Goal: Navigation & Orientation: Find specific page/section

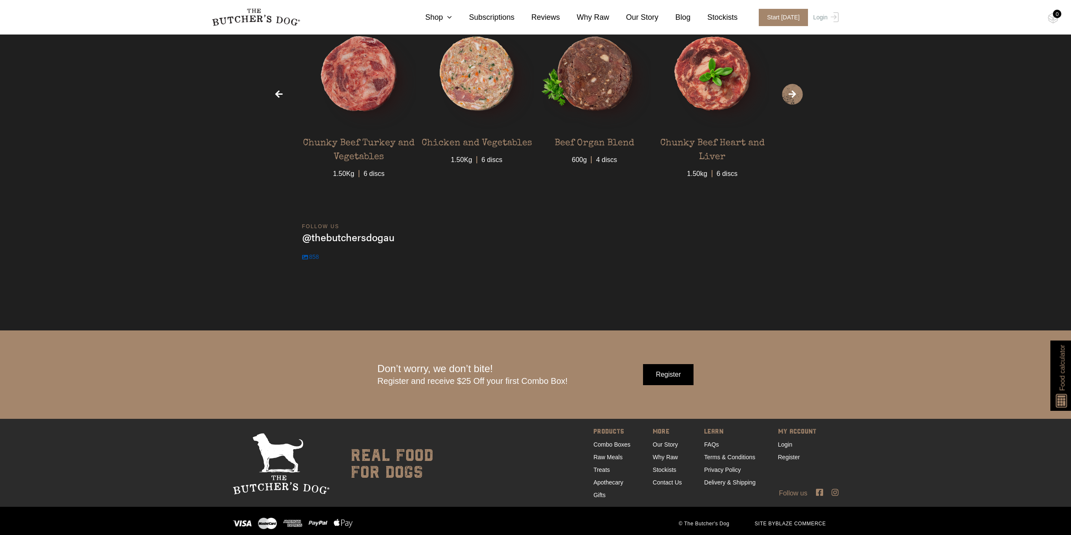
scroll to position [3088, 0]
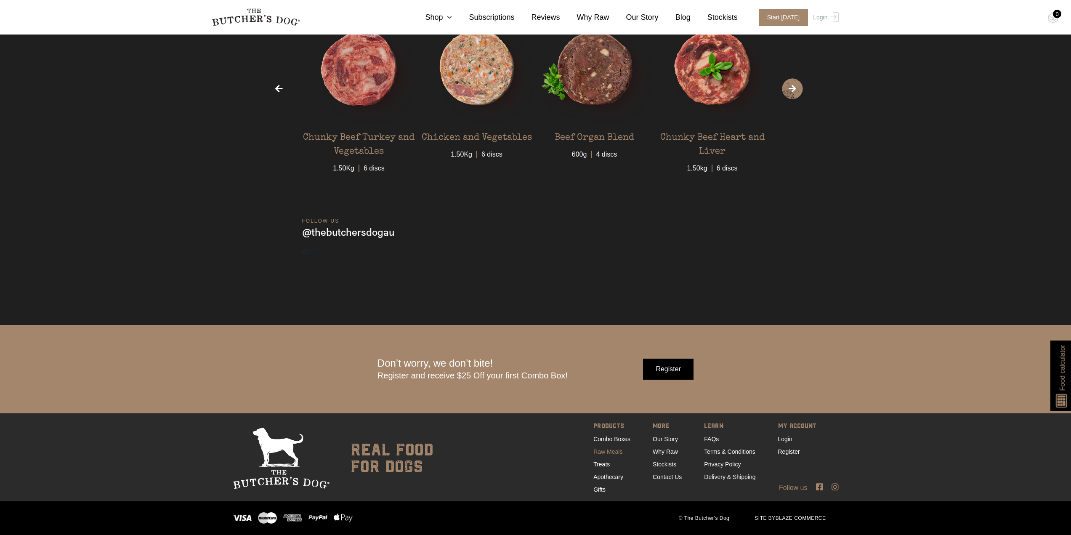
click at [604, 451] on link "Raw Meals" at bounding box center [608, 451] width 29 height 7
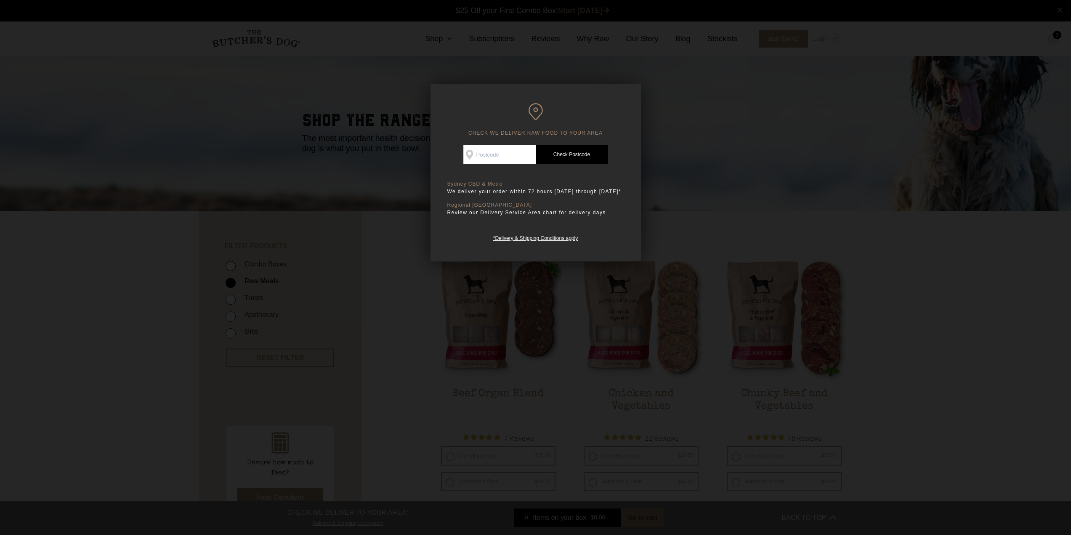
click at [696, 161] on div at bounding box center [535, 267] width 1071 height 535
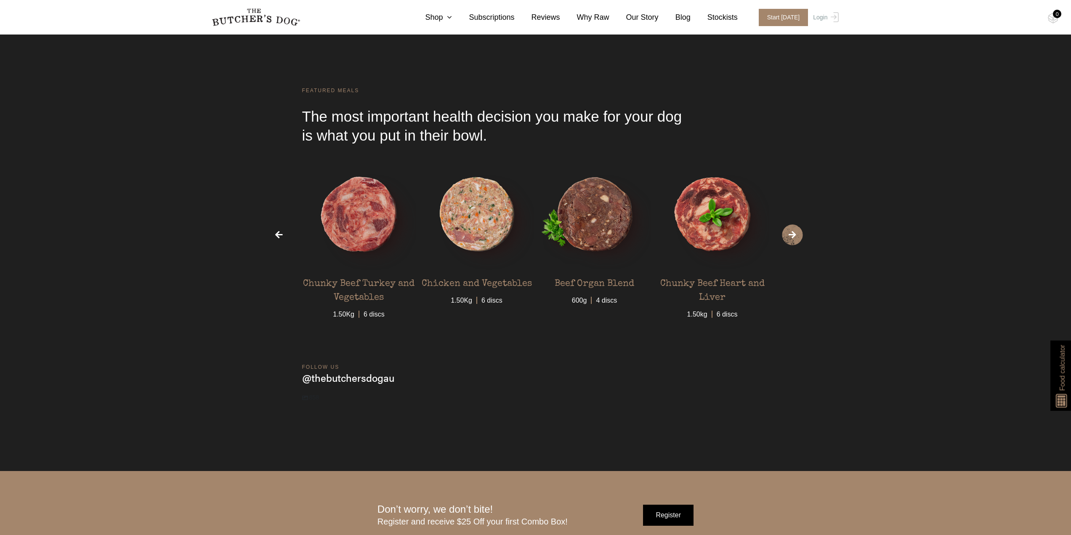
scroll to position [3088, 0]
